Goal: Obtain resource: Obtain resource

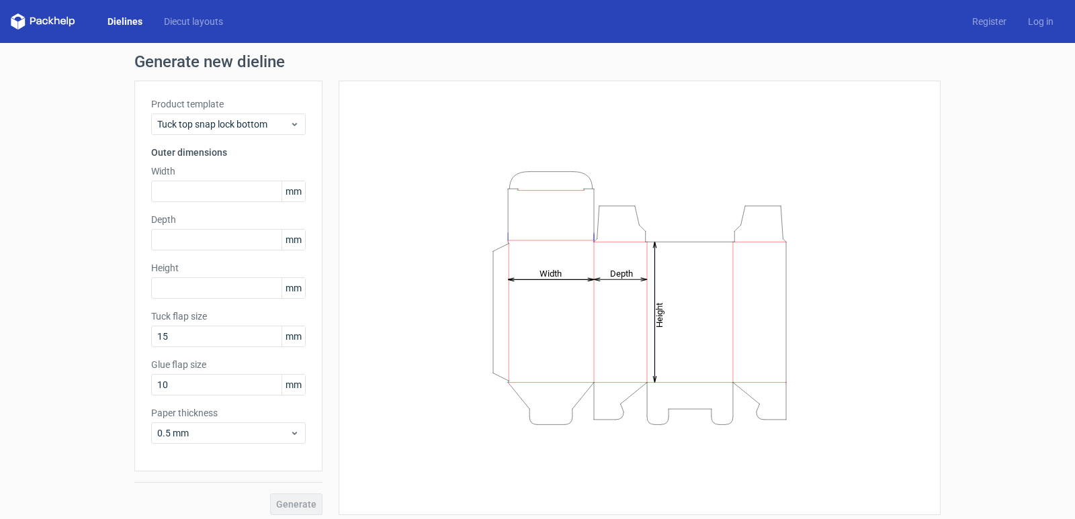
click at [128, 19] on link "Dielines" at bounding box center [125, 21] width 56 height 13
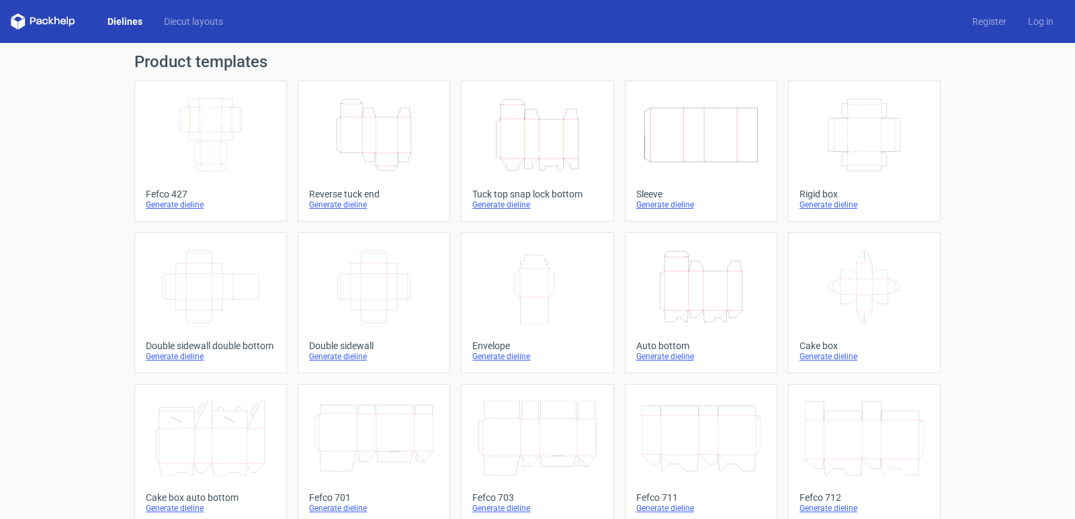
click at [17, 23] on polygon at bounding box center [14, 22] width 7 height 11
click at [61, 17] on icon at bounding box center [43, 21] width 65 height 16
click at [126, 19] on link "Dielines" at bounding box center [125, 21] width 56 height 13
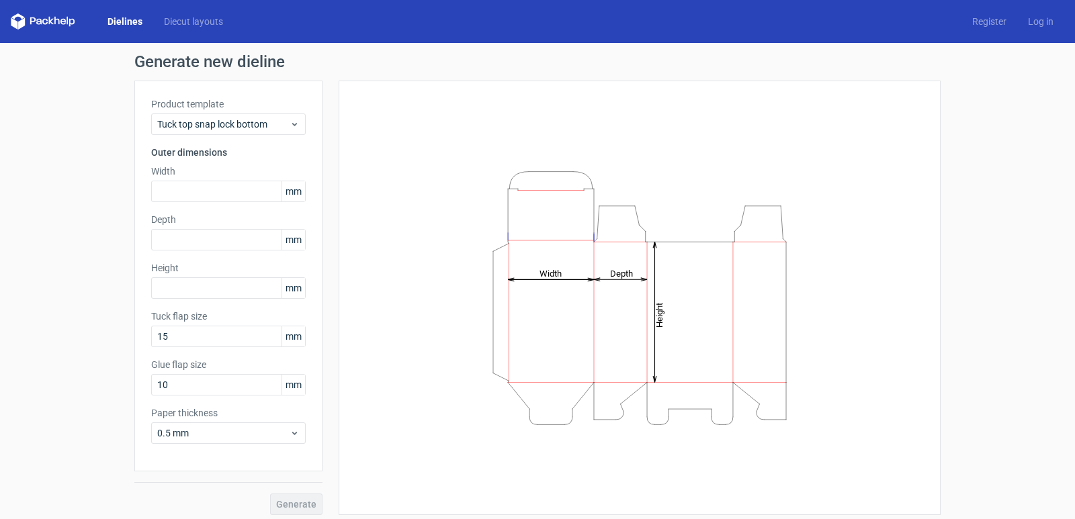
click at [62, 22] on icon at bounding box center [43, 21] width 65 height 16
type input "15"
type input "10"
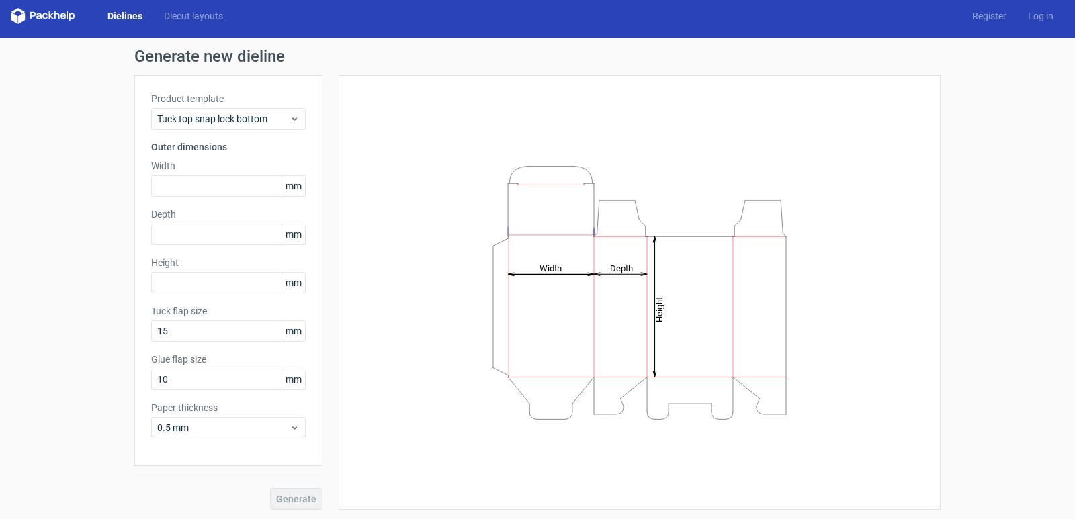
scroll to position [7, 0]
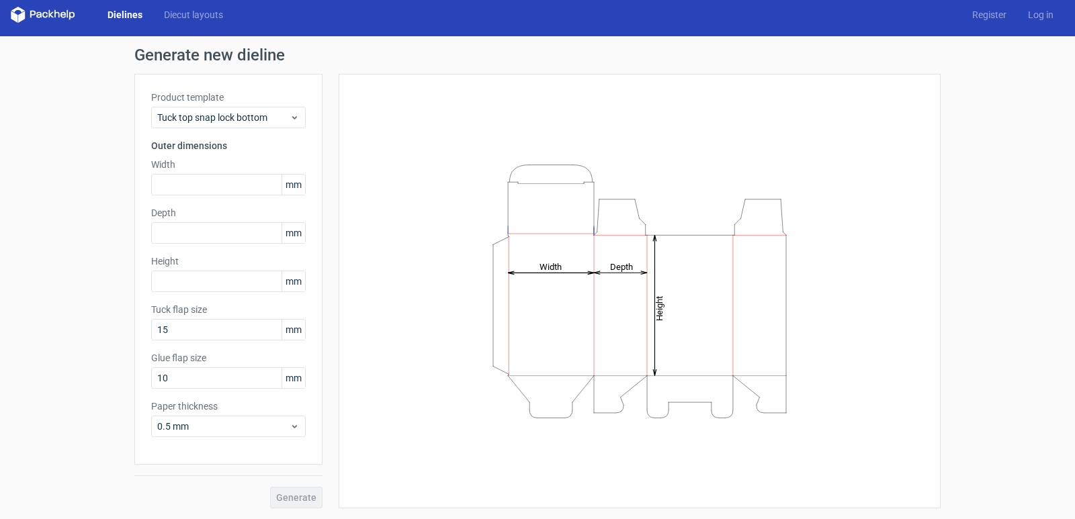
click at [126, 9] on link "Dielines" at bounding box center [125, 14] width 56 height 13
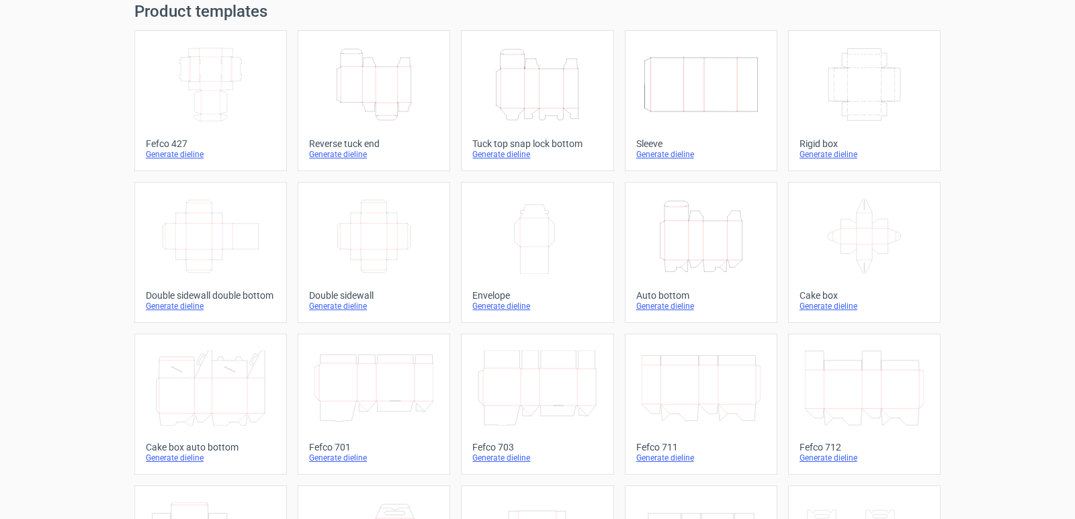
scroll to position [74, 0]
